Goal: Navigation & Orientation: Find specific page/section

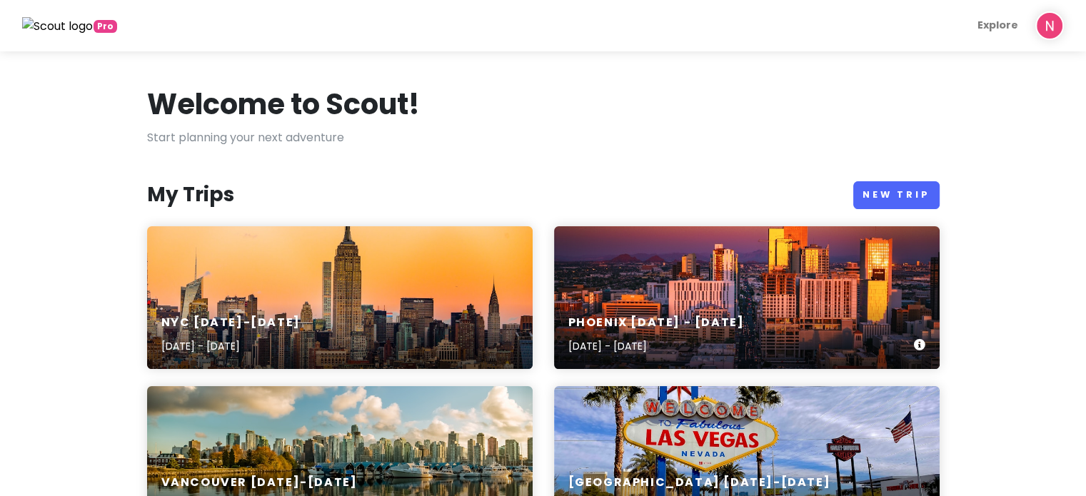
click at [690, 292] on div "Phoenix [DATE] - [DATE] [DATE] - [DATE]" at bounding box center [747, 297] width 386 height 143
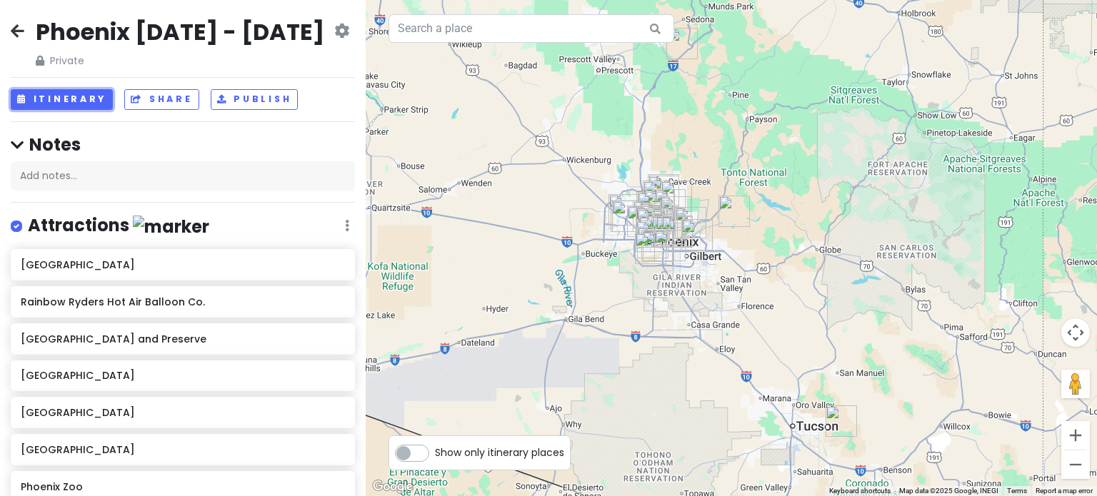
click at [80, 98] on button "Itinerary" at bounding box center [62, 99] width 102 height 21
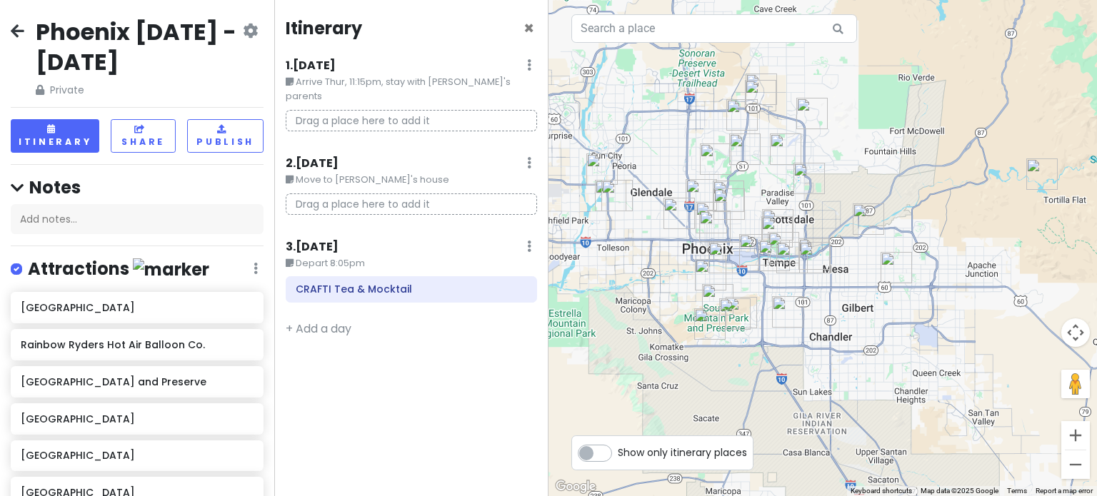
click at [604, 164] on img "Rainbow Ryders Hot Air Balloon Co." at bounding box center [601, 169] width 31 height 31
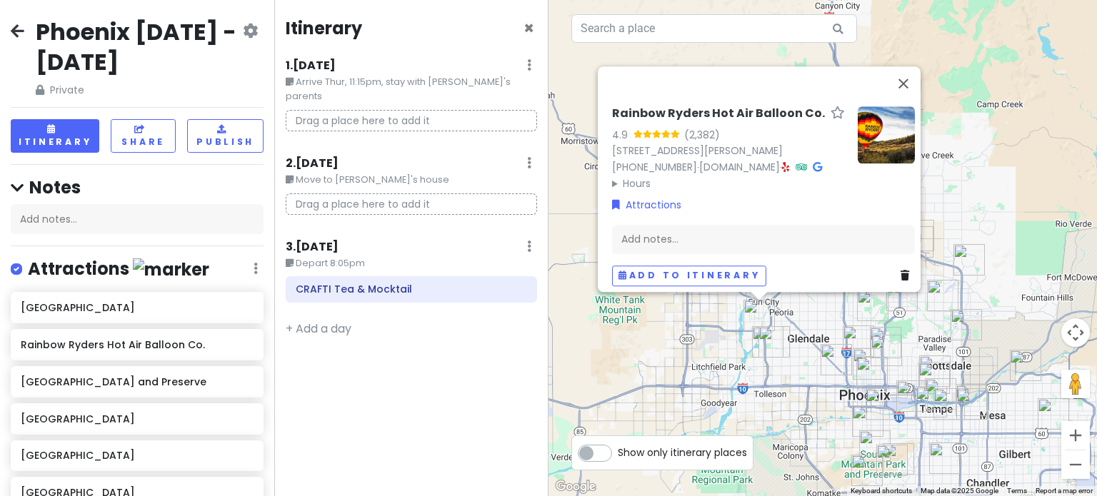
click at [963, 330] on img "Octane Raceway" at bounding box center [966, 324] width 31 height 31
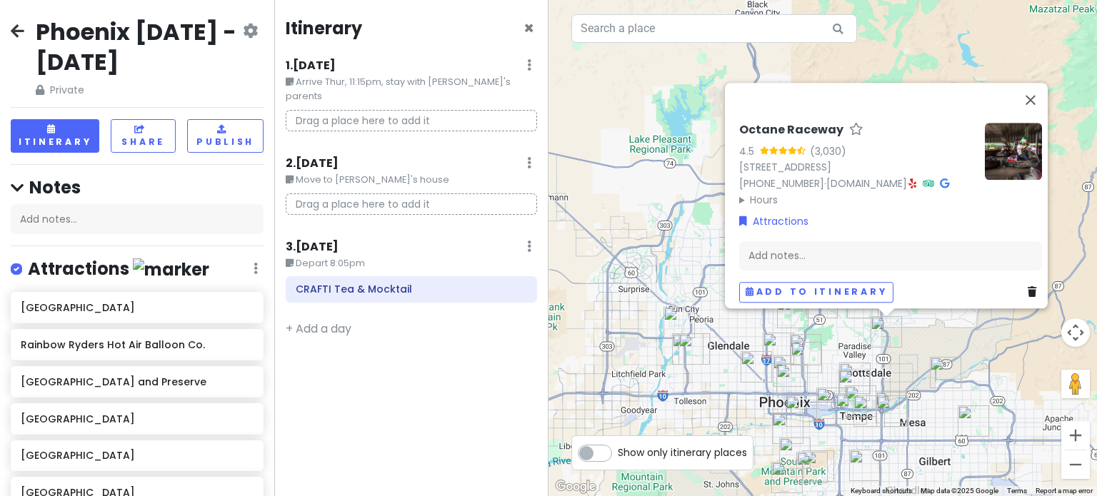
click at [951, 347] on div "Octane Raceway 4.5 (3,030) [STREET_ADDRESS] [PHONE_NUMBER] · [DOMAIN_NAME] · Ho…" at bounding box center [823, 248] width 549 height 496
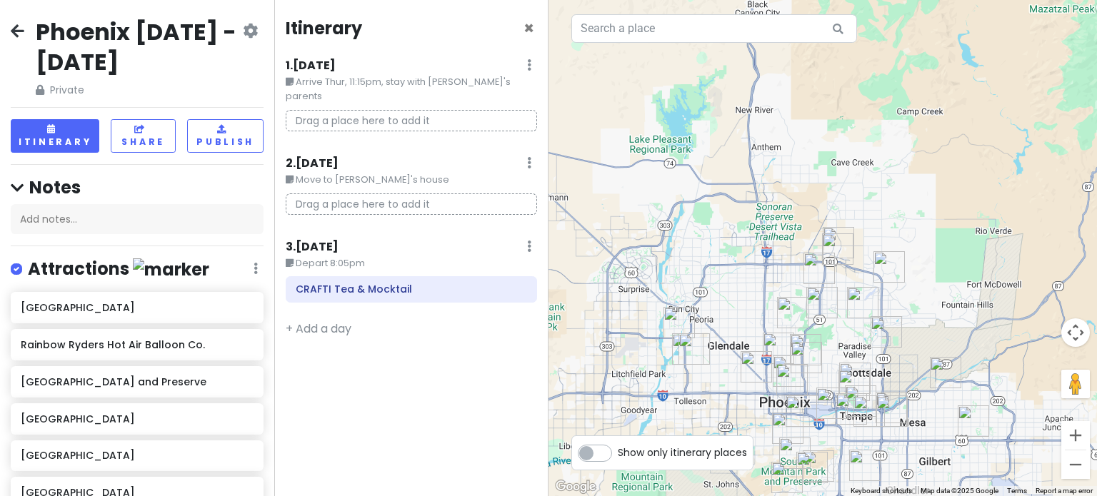
click at [836, 255] on img "Musical Instrument Museum" at bounding box center [837, 249] width 31 height 31
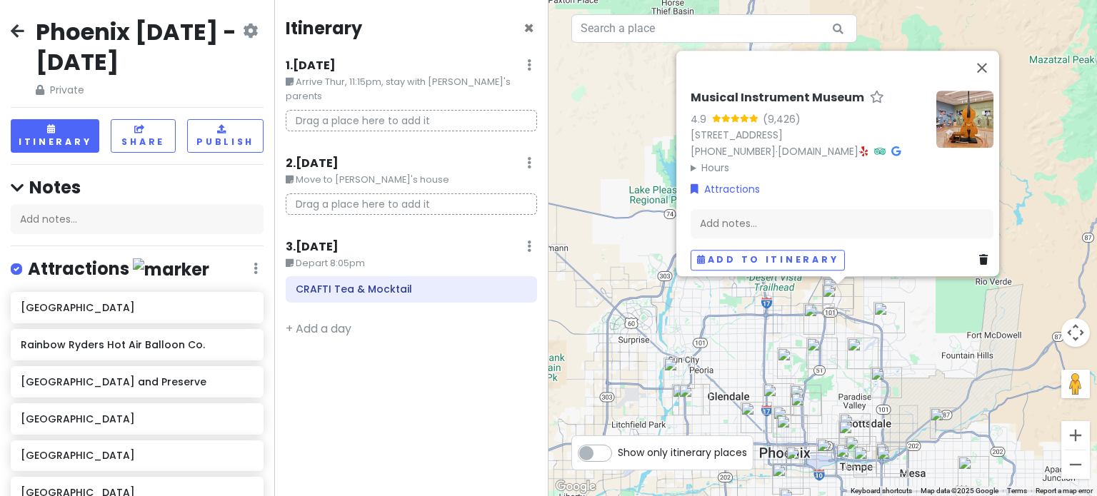
click at [952, 351] on div "Musical Instrument Museum 4.9 (9,426) [STREET_ADDRESS] [PHONE_NUMBER] · [DOMAIN…" at bounding box center [823, 248] width 549 height 496
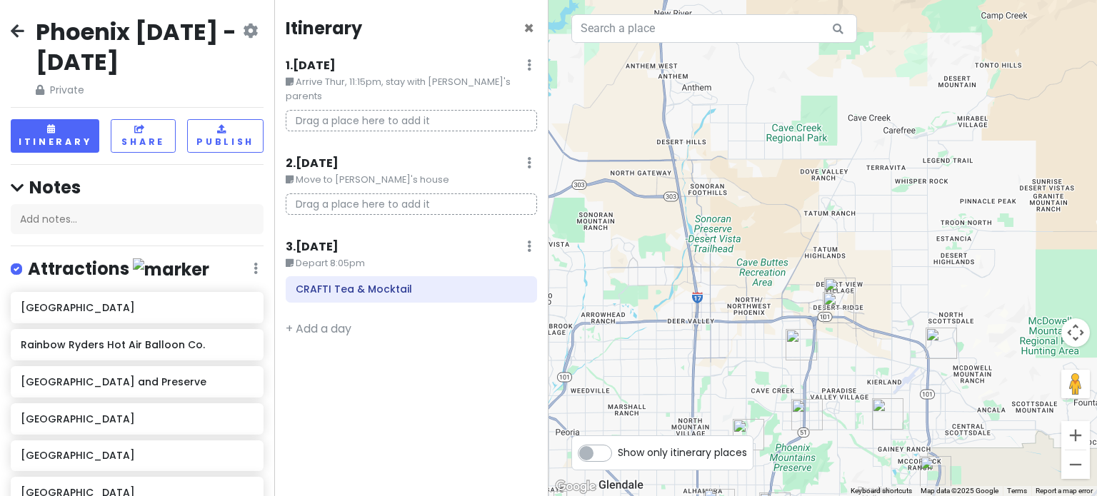
click at [939, 339] on img "The Thumb" at bounding box center [941, 343] width 31 height 31
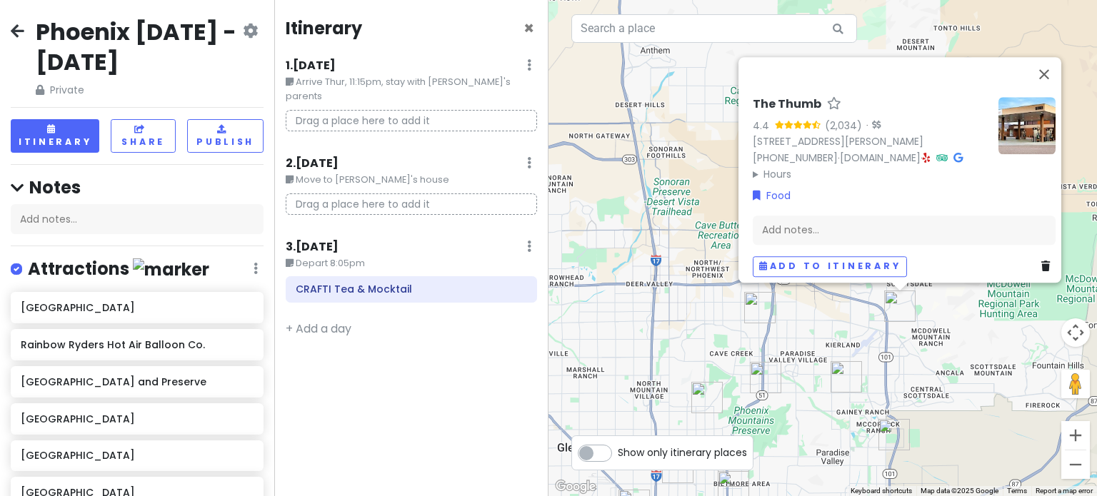
drag, startPoint x: 861, startPoint y: 350, endPoint x: 869, endPoint y: 336, distance: 15.7
click at [869, 336] on div "The Thumb 4.4 (2,034) · [STREET_ADDRESS][PERSON_NAME] [PHONE_NUMBER] · [DOMAIN_…" at bounding box center [823, 248] width 549 height 496
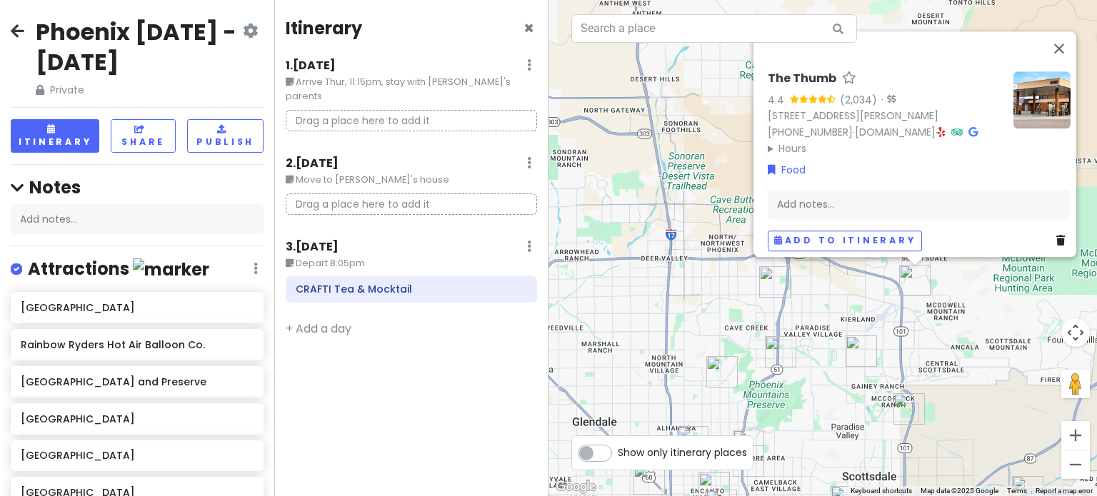
click at [859, 354] on img "Allora Gelato" at bounding box center [861, 351] width 31 height 31
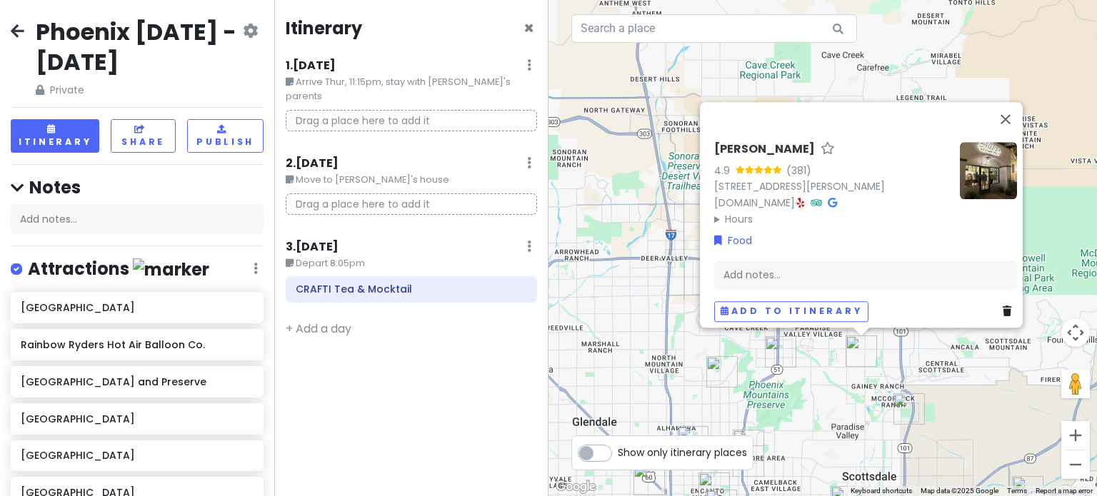
click at [831, 378] on div "Allora Gelato 4.9 (381) [STREET_ADDRESS][PERSON_NAME] [DOMAIN_NAME] · Hours [DA…" at bounding box center [823, 248] width 549 height 496
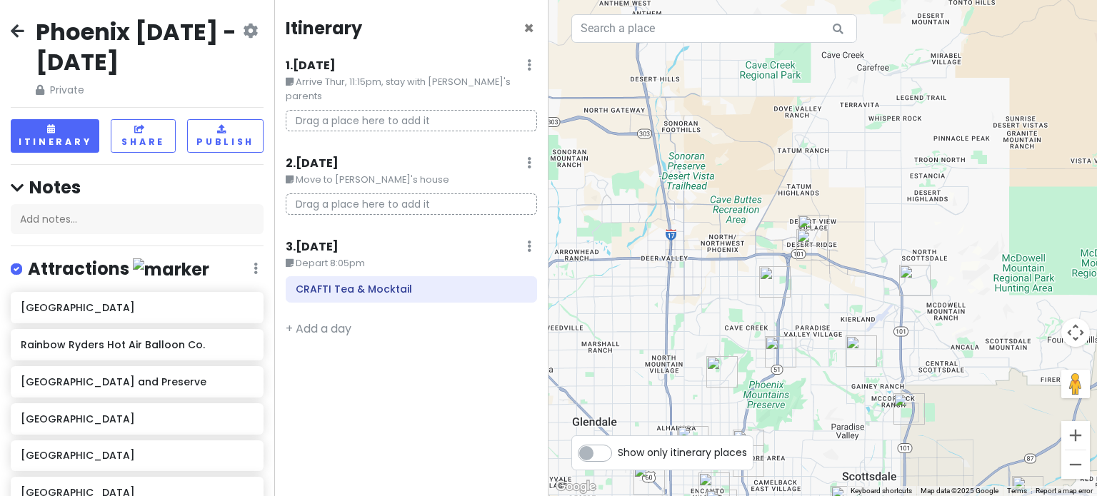
click at [869, 340] on img "Allora Gelato" at bounding box center [861, 351] width 31 height 31
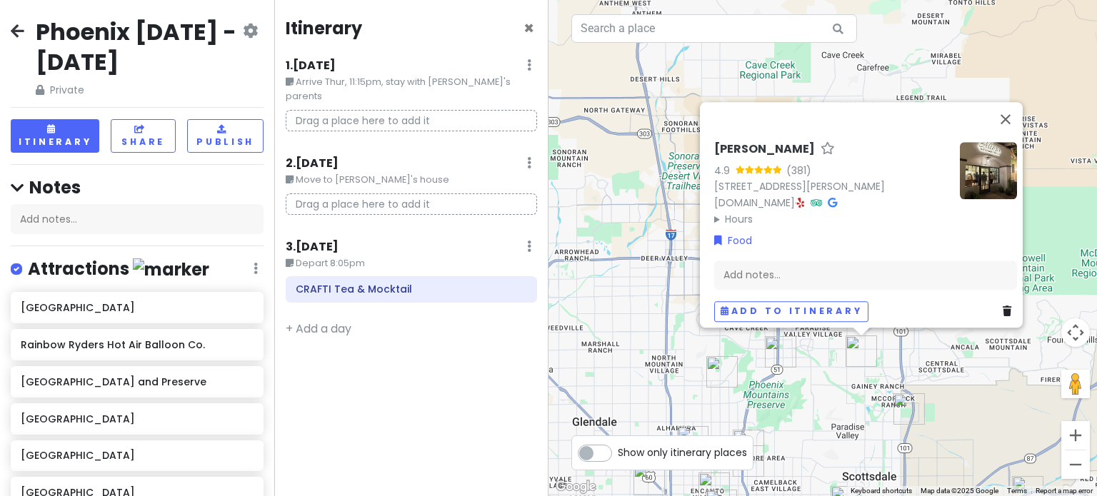
click at [805, 198] on icon at bounding box center [801, 203] width 8 height 10
click at [843, 379] on div "Allora Gelato 4.9 (381) [STREET_ADDRESS][PERSON_NAME] [DOMAIN_NAME] · Hours [DA…" at bounding box center [823, 248] width 549 height 496
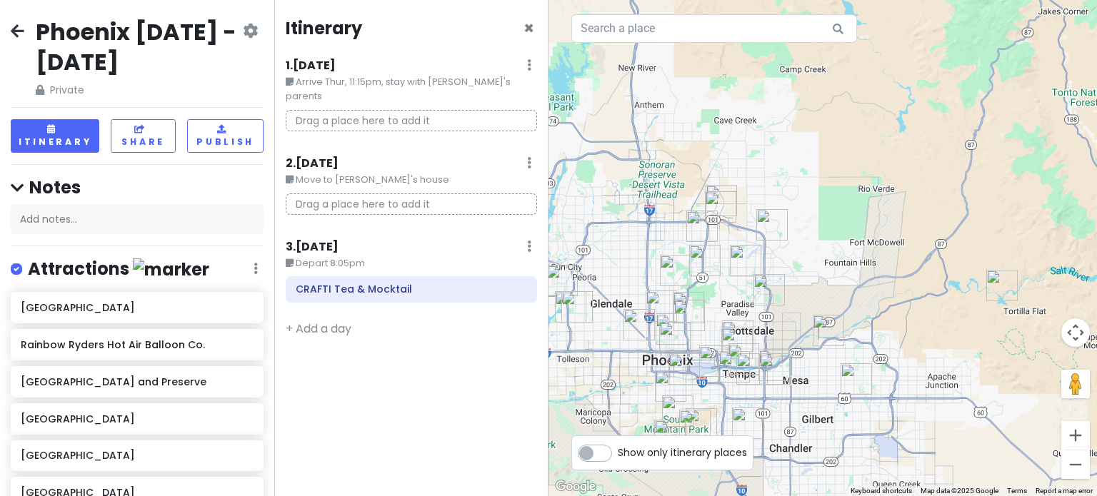
drag, startPoint x: 994, startPoint y: 313, endPoint x: 931, endPoint y: 279, distance: 71.9
click at [931, 279] on div at bounding box center [823, 248] width 549 height 496
click at [823, 325] on img "2757 E Odessa St" at bounding box center [826, 329] width 31 height 31
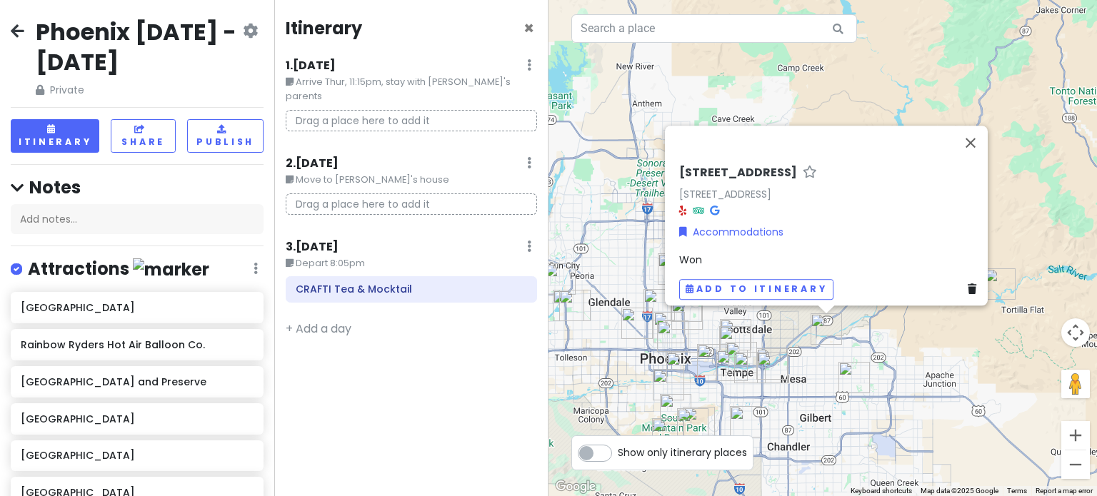
click at [839, 371] on img "Hapa Food Company" at bounding box center [854, 377] width 31 height 31
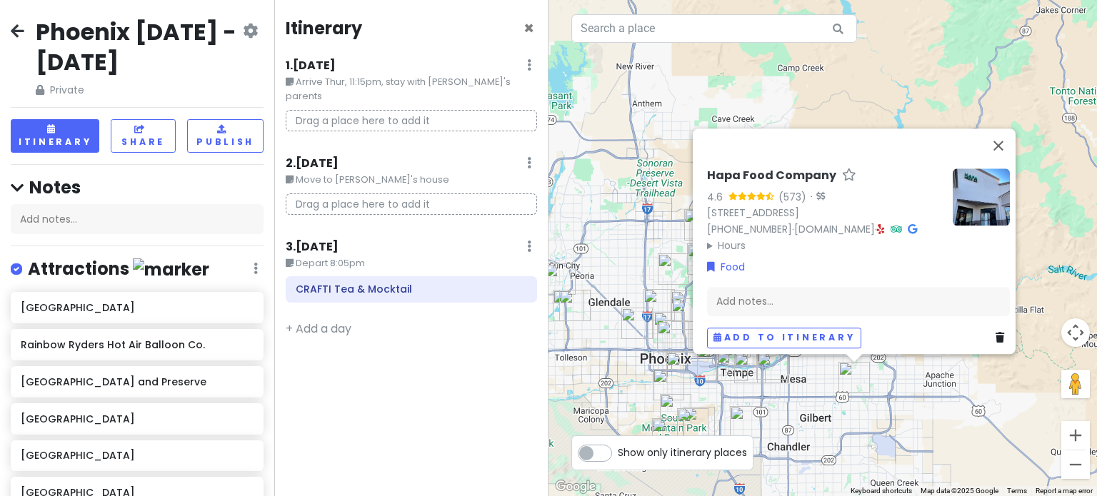
click at [826, 406] on div "Hapa Food Company 4.6 (573) · [STREET_ADDRESS] [PHONE_NUMBER] · [DOMAIN_NAME] ·…" at bounding box center [823, 248] width 549 height 496
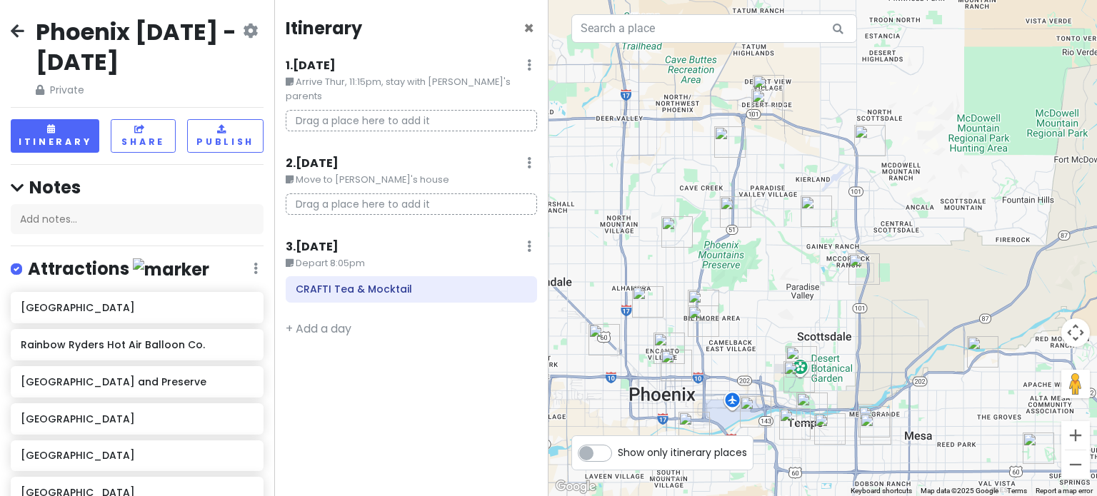
click at [670, 341] on img "Heard Museum" at bounding box center [669, 348] width 31 height 31
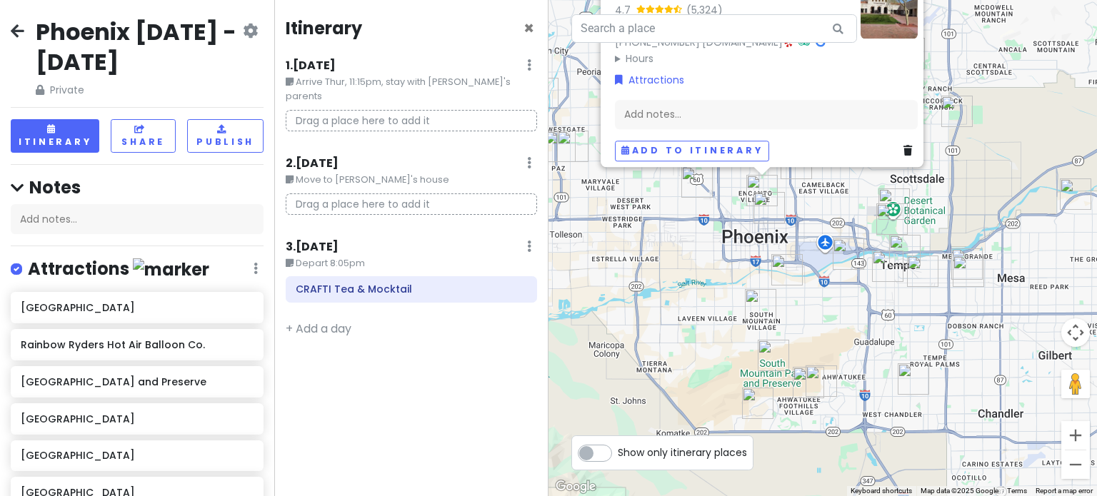
drag, startPoint x: 704, startPoint y: 394, endPoint x: 733, endPoint y: 256, distance: 141.6
click at [706, 235] on div "[GEOGRAPHIC_DATA] 4.7 (5,324) [STREET_ADDRESS] [PHONE_NUMBER] · [DOMAIN_NAME] ·…" at bounding box center [823, 248] width 549 height 496
click at [755, 340] on div "[GEOGRAPHIC_DATA] 4.7 (5,324) [STREET_ADDRESS] [PHONE_NUMBER] · [DOMAIN_NAME] ·…" at bounding box center [823, 248] width 549 height 496
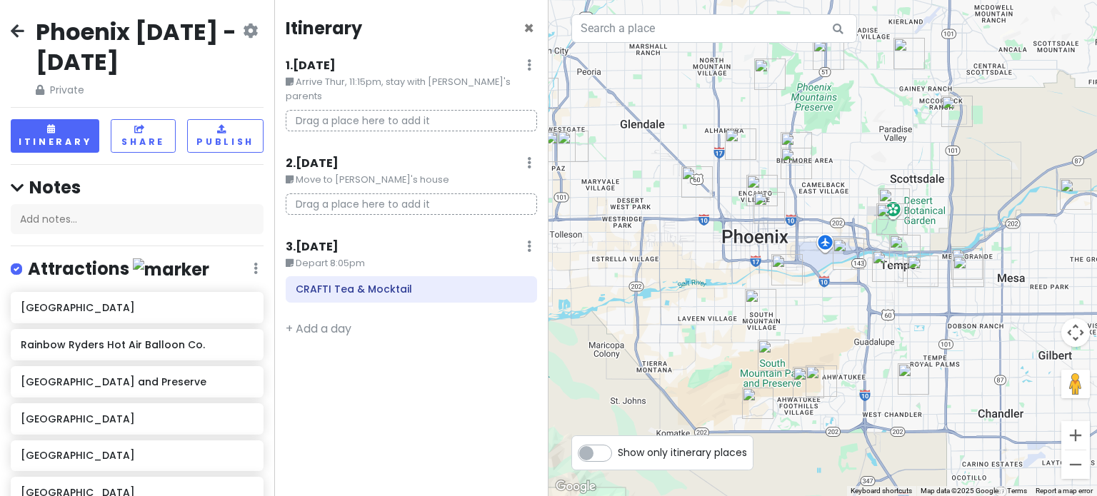
click at [765, 359] on img "South Mountain Park and Preserve" at bounding box center [773, 355] width 31 height 31
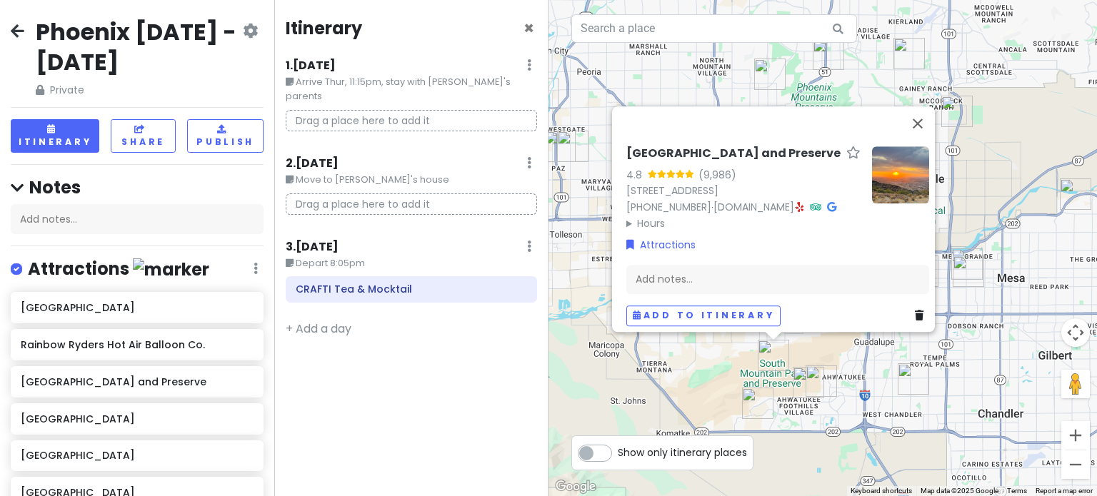
click at [654, 374] on div "[GEOGRAPHIC_DATA] 4.8 (9,986) [STREET_ADDRESS] [PHONE_NUMBER] · [DOMAIN_NAME] ·…" at bounding box center [823, 248] width 549 height 496
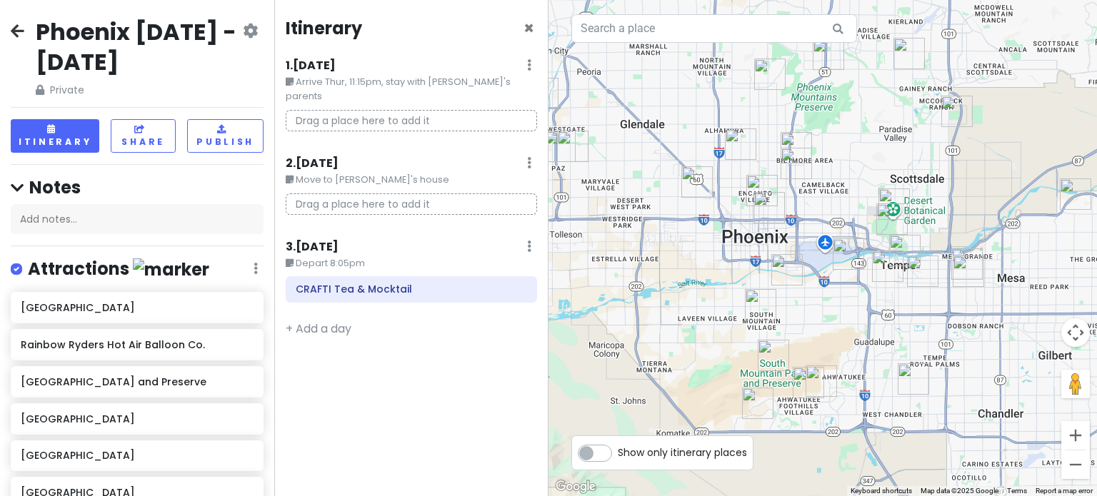
click at [904, 376] on img "Pickleball Kingdom" at bounding box center [913, 379] width 31 height 31
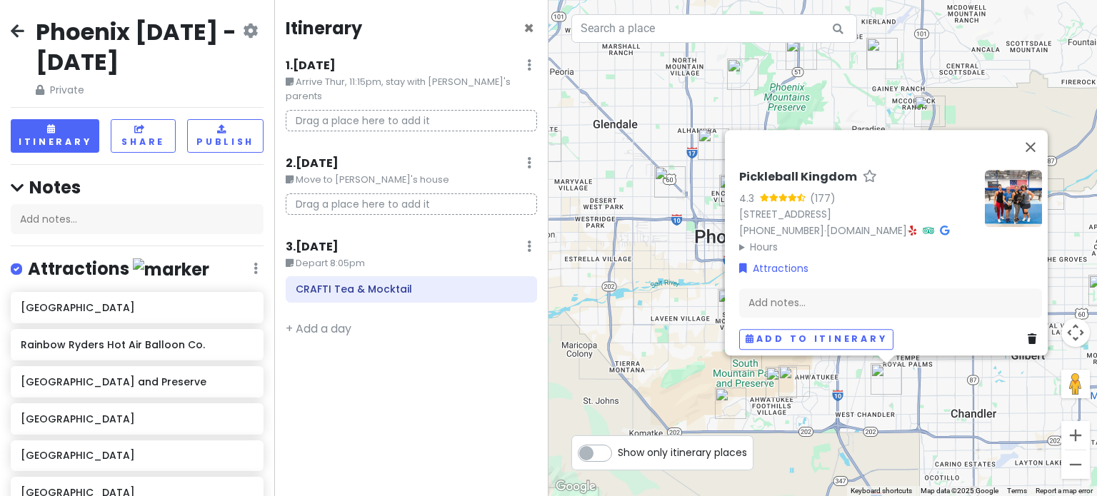
click at [842, 401] on div "Pickleball Kingdom 4.3 (177) [STREET_ADDRESS][PERSON_NAME] [PHONE_NUMBER] · [DO…" at bounding box center [823, 248] width 549 height 496
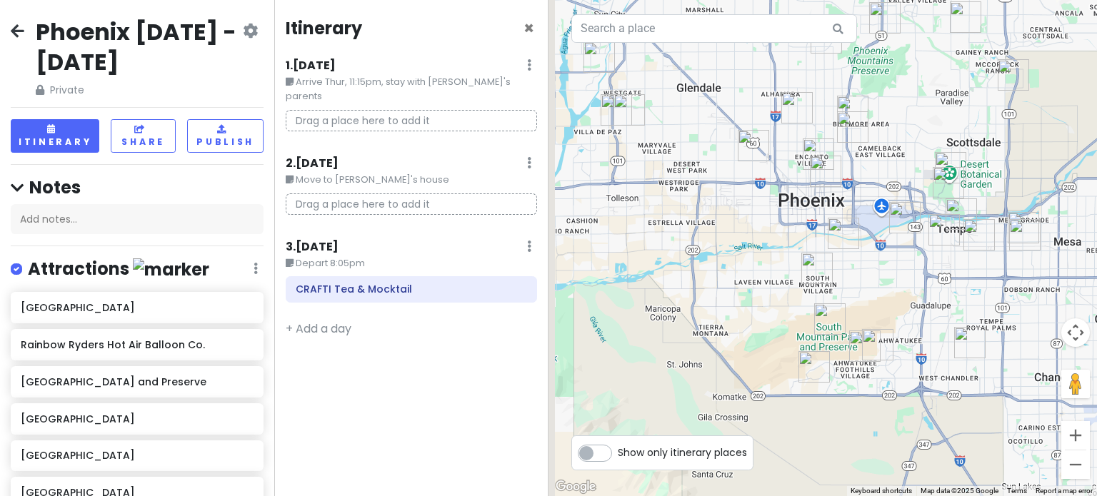
drag, startPoint x: 678, startPoint y: 328, endPoint x: 717, endPoint y: 316, distance: 41.1
click at [717, 316] on div at bounding box center [823, 248] width 549 height 496
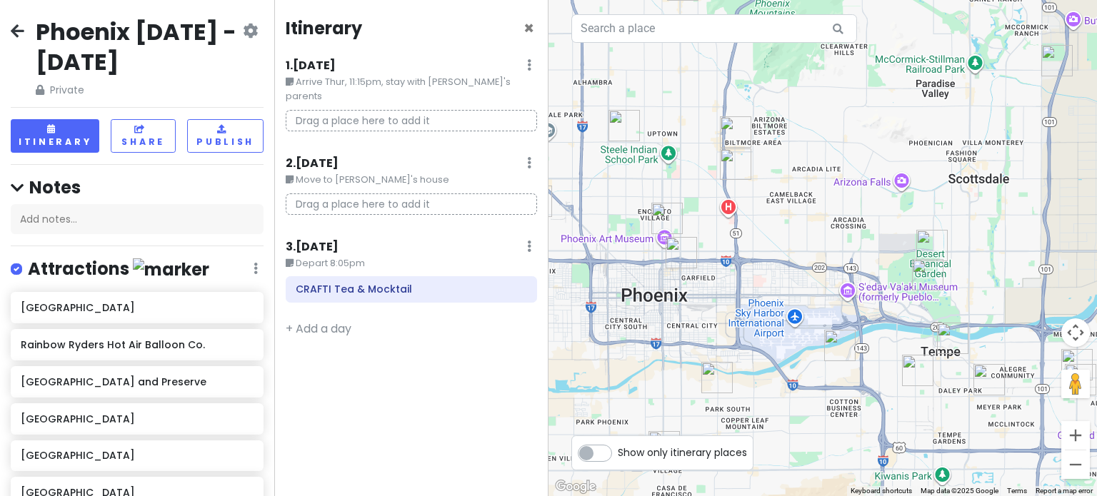
drag, startPoint x: 846, startPoint y: 251, endPoint x: 711, endPoint y: 322, distance: 152.1
click at [711, 322] on div at bounding box center [823, 248] width 549 height 496
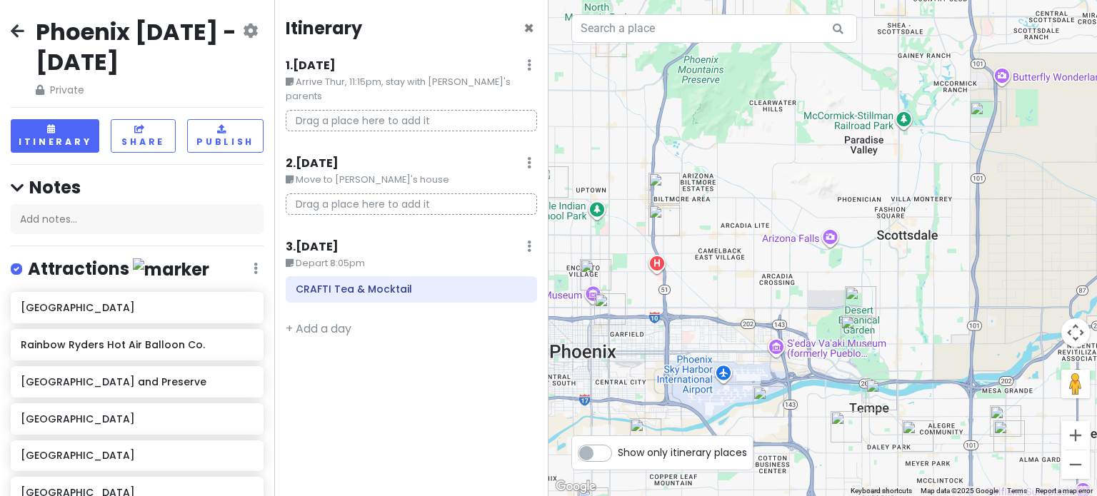
click at [592, 276] on img "Heard Museum" at bounding box center [595, 274] width 31 height 31
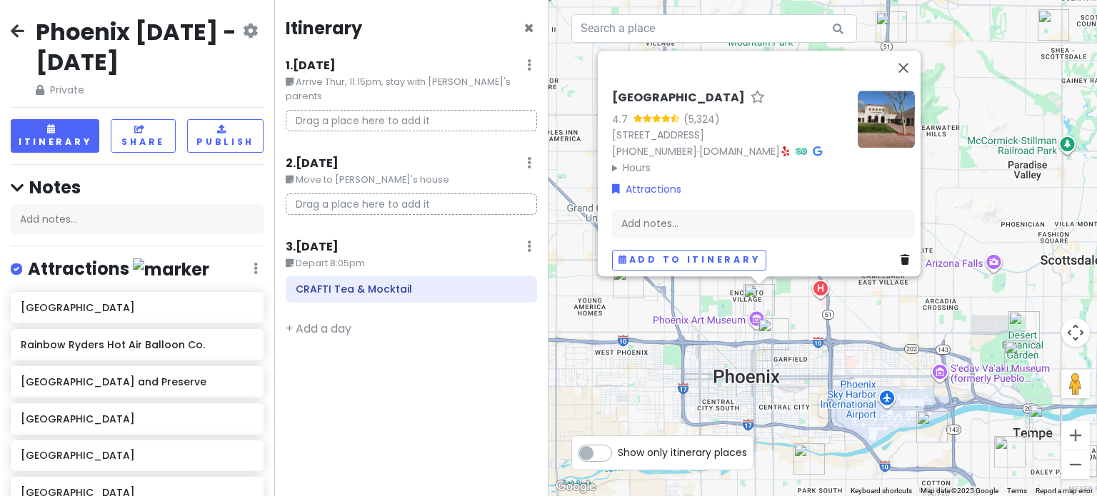
click at [772, 336] on img "Taco Boy's" at bounding box center [773, 334] width 31 height 31
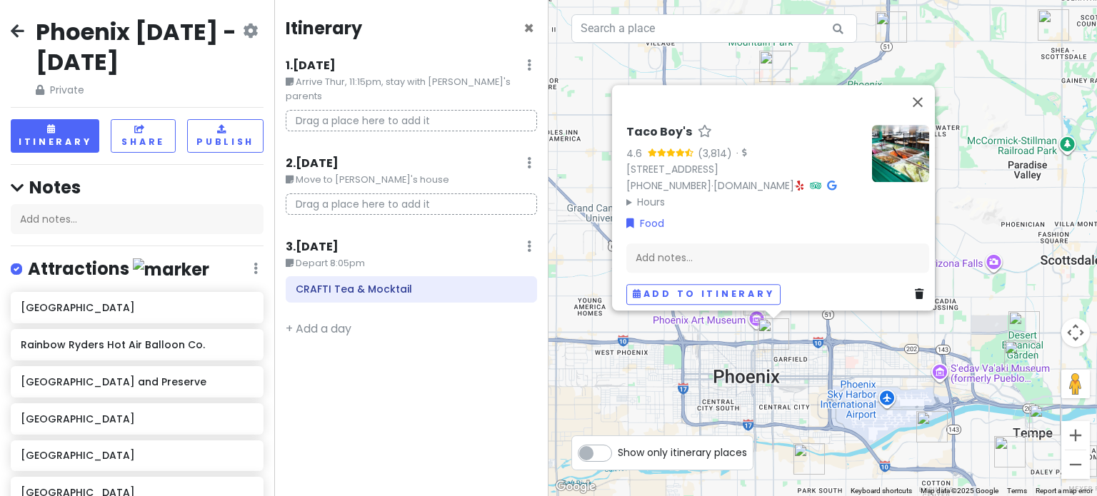
click at [811, 355] on div "Taco Boy's 4.6 (3,814) · [STREET_ADDRESS] [PHONE_NUMBER] · [DOMAIN_NAME] · Hour…" at bounding box center [823, 248] width 549 height 496
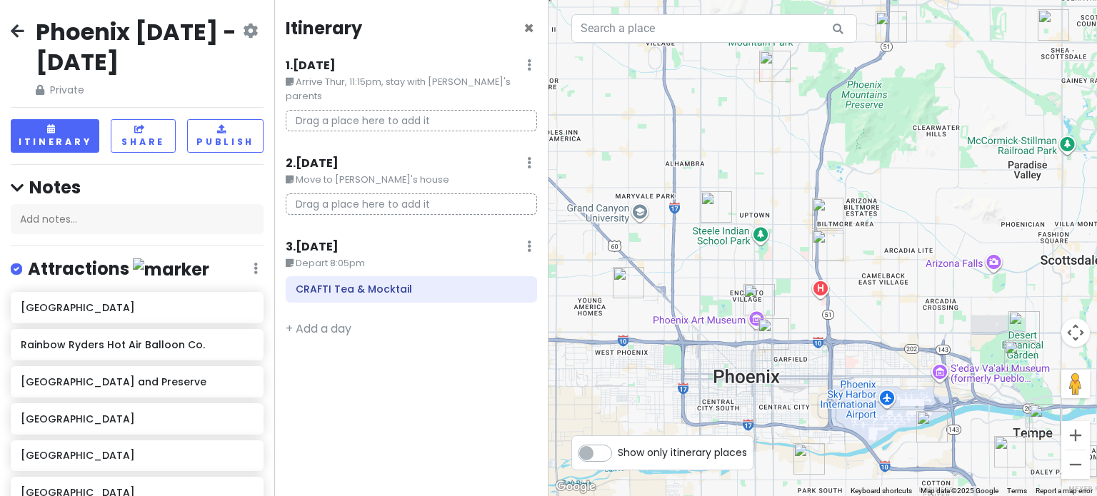
click at [631, 284] on img "El Caprichoso Sonoran Hotdogs" at bounding box center [628, 282] width 31 height 31
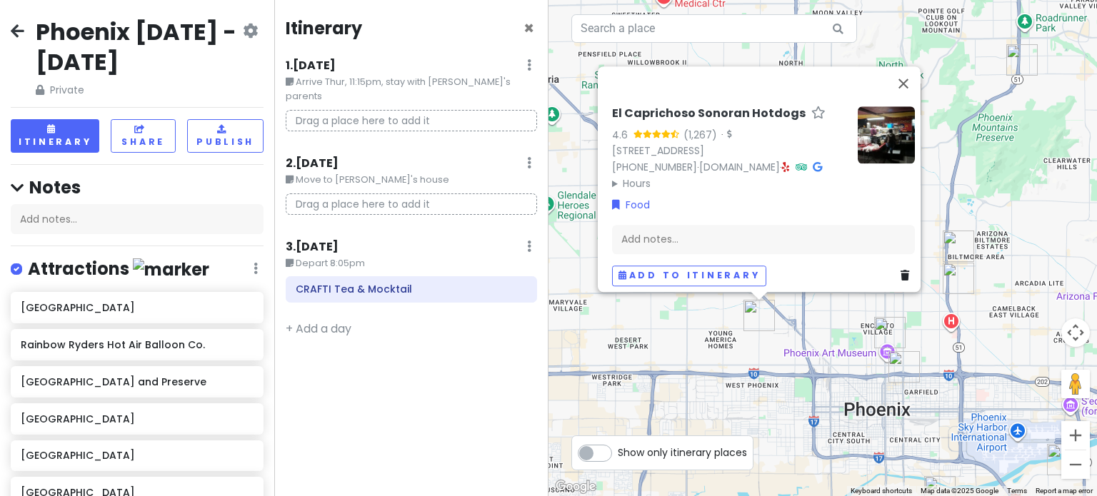
click at [794, 349] on div "El Caprichoso Sonoran Hotdogs 4.6 (1,267) · [STREET_ADDRESS] [PHONE_NUMBER] · […" at bounding box center [823, 248] width 549 height 496
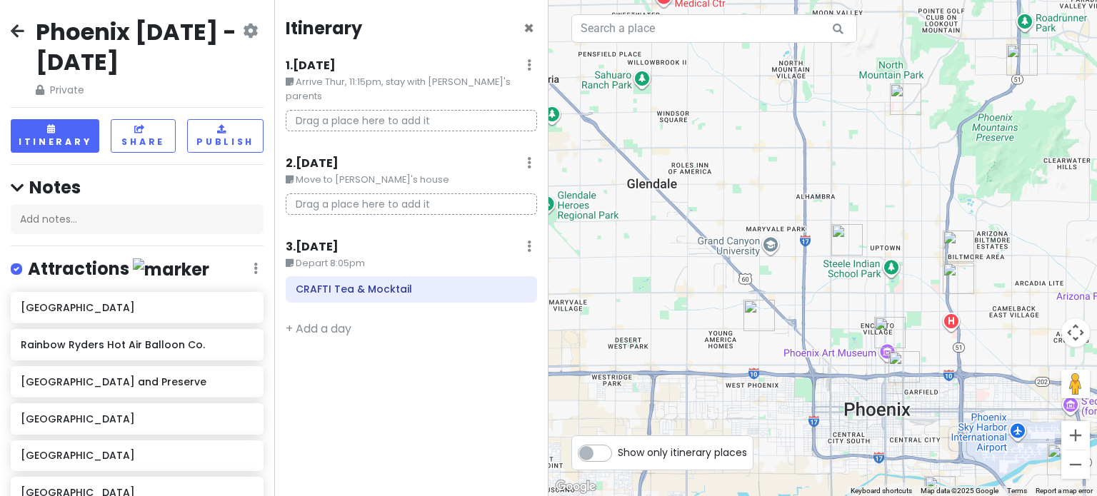
click at [959, 279] on img "Nogales Hot Dogs no.2" at bounding box center [958, 278] width 31 height 31
